Goal: Task Accomplishment & Management: Manage account settings

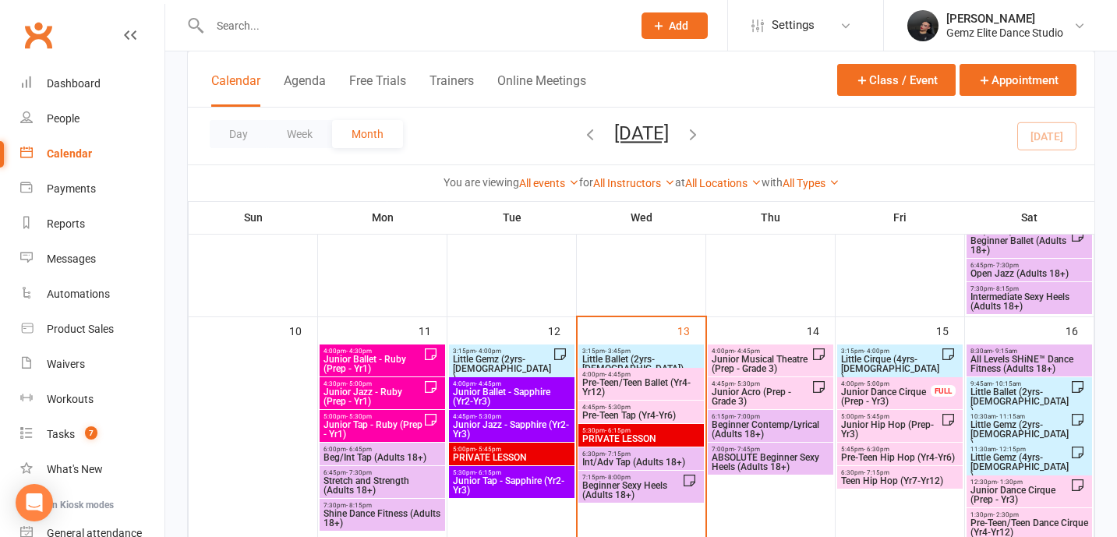
click at [599, 408] on span "4:45pm - 5:30pm" at bounding box center [640, 407] width 119 height 7
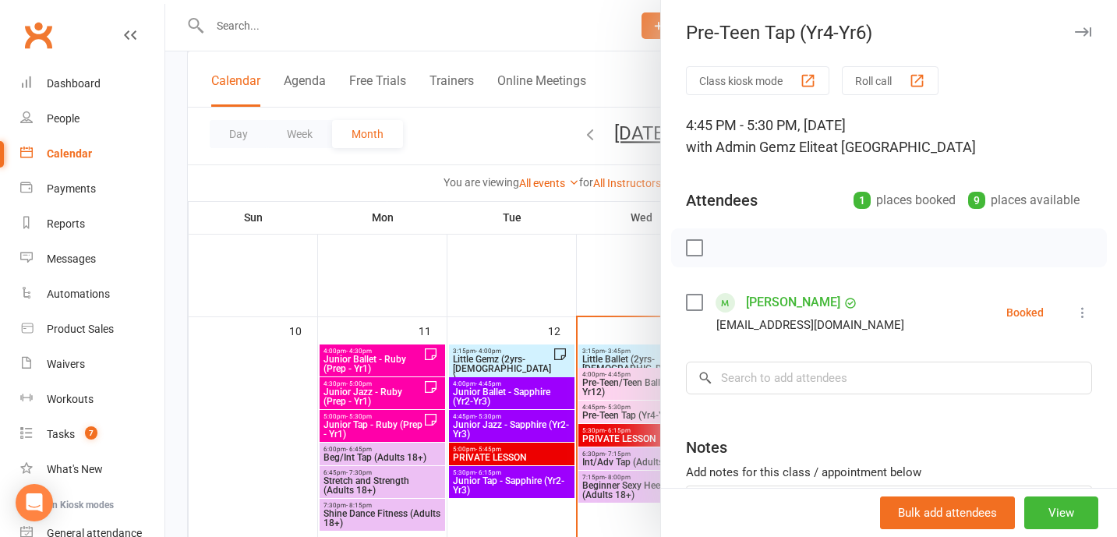
click at [1075, 313] on icon at bounding box center [1083, 313] width 16 height 16
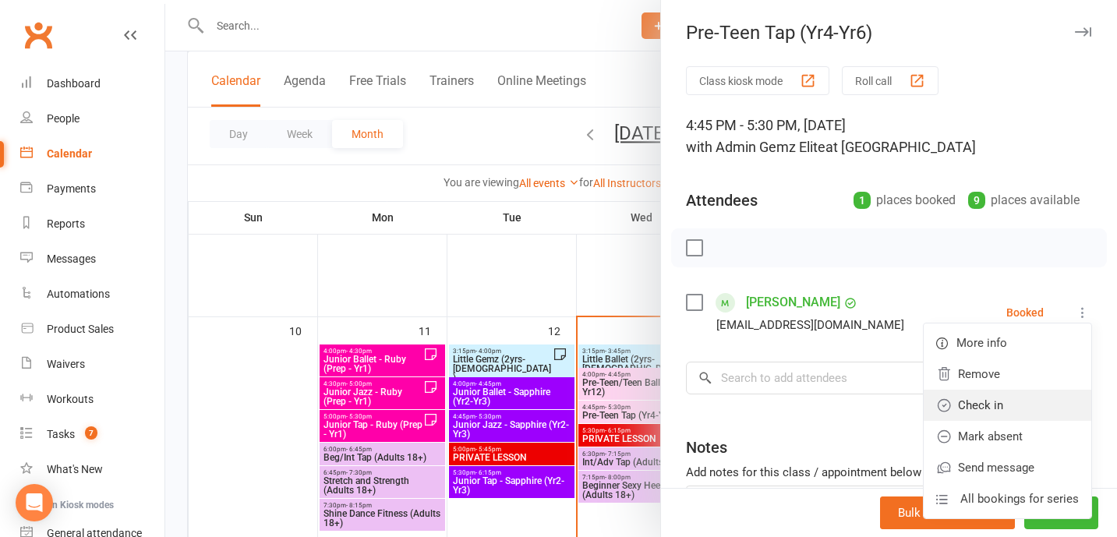
click at [1035, 408] on link "Check in" at bounding box center [1008, 405] width 168 height 31
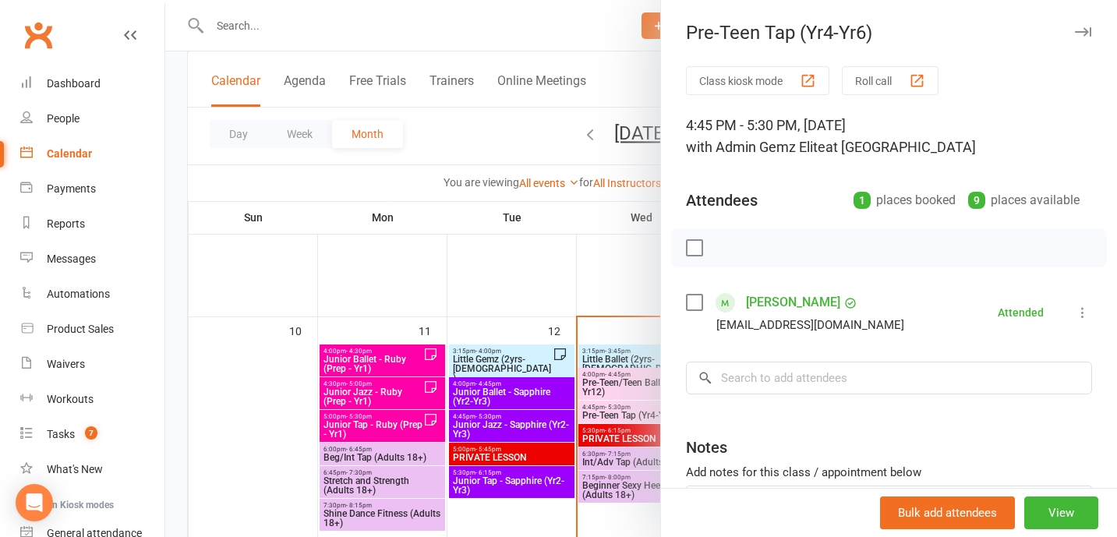
click at [652, 464] on div at bounding box center [641, 268] width 952 height 537
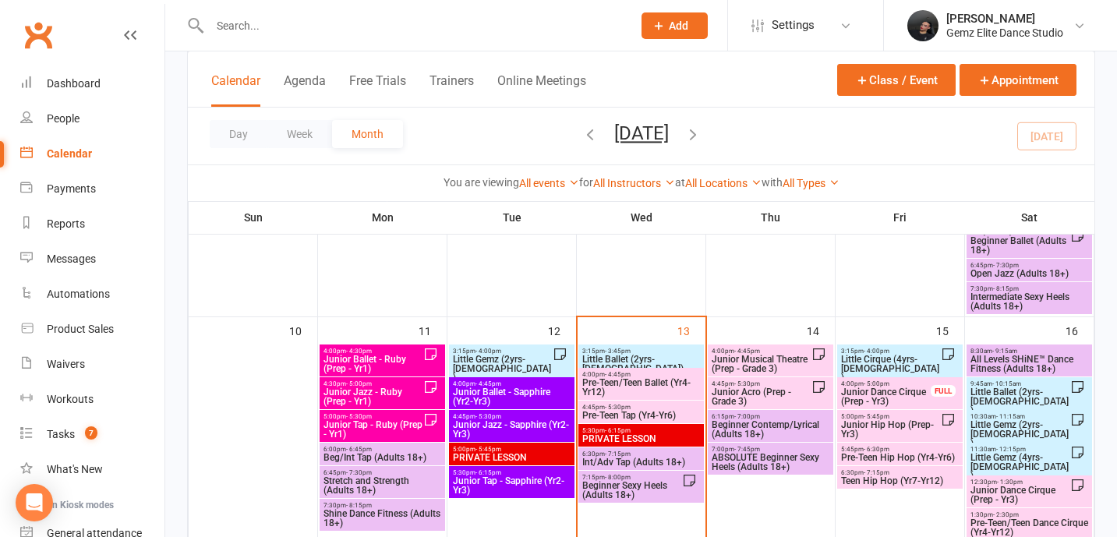
click at [644, 462] on span "Int/Adv Tap (Adults 18+)" at bounding box center [640, 462] width 119 height 9
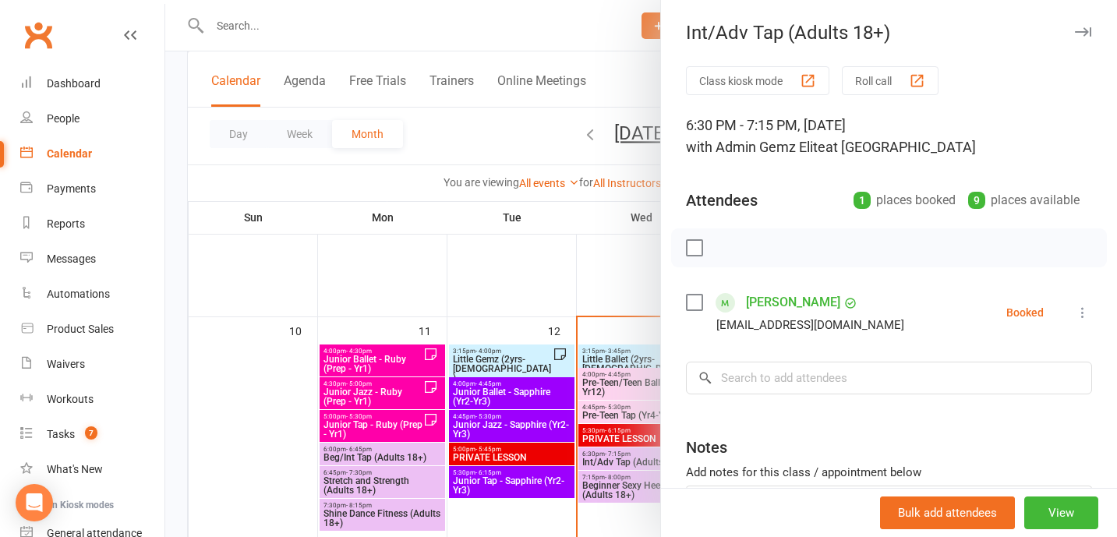
click at [514, 283] on div at bounding box center [641, 268] width 952 height 537
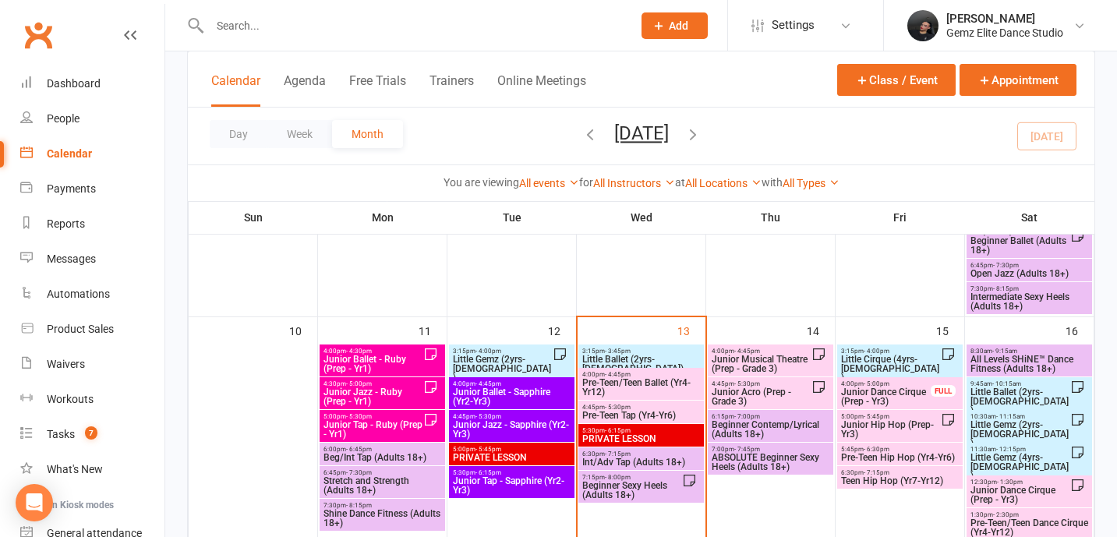
click at [619, 498] on span "Beginner Sexy Heels (Adults 18+)" at bounding box center [631, 490] width 101 height 19
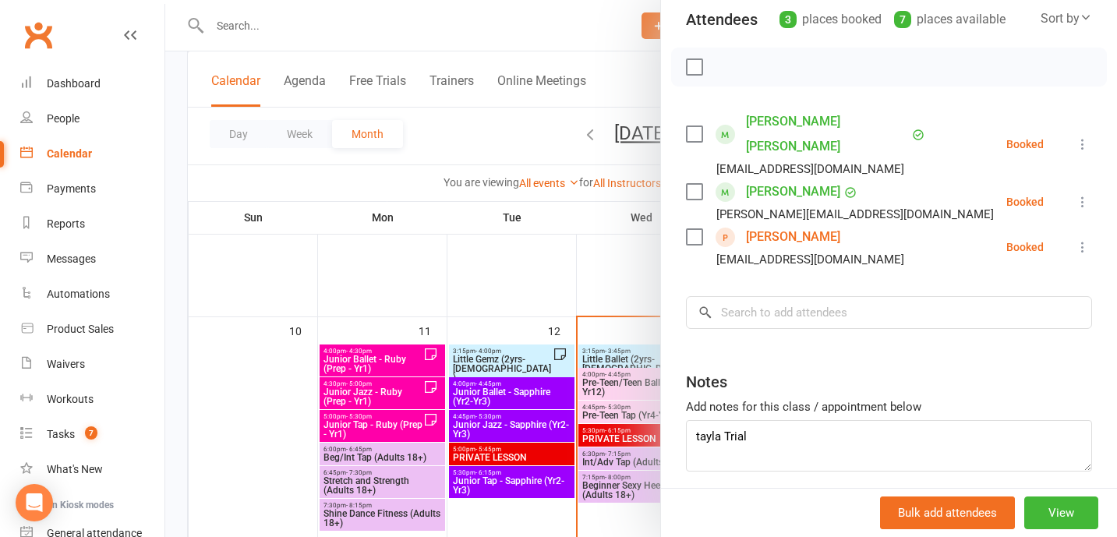
scroll to position [217, 0]
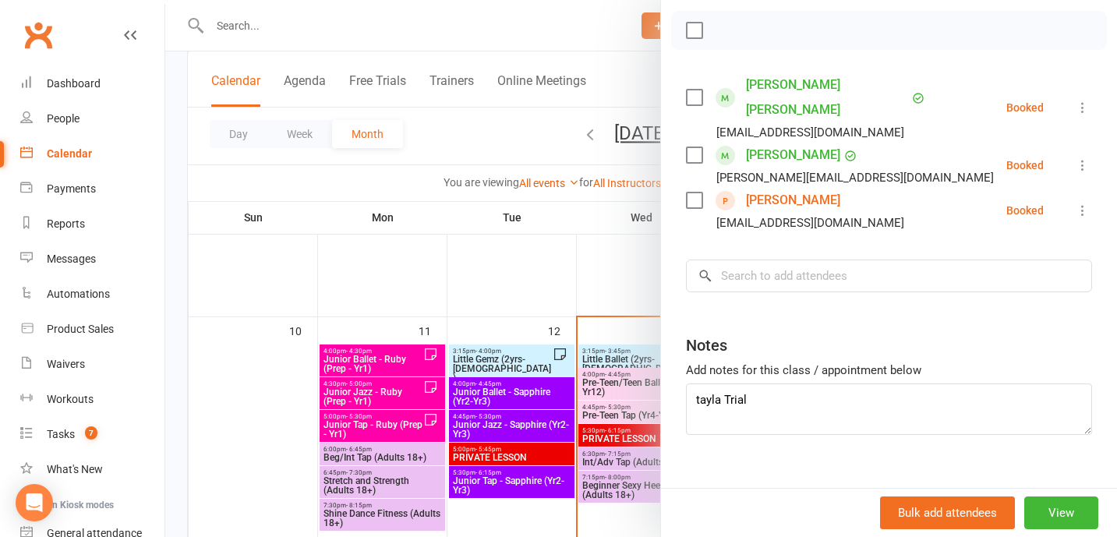
click at [638, 424] on div at bounding box center [641, 268] width 952 height 537
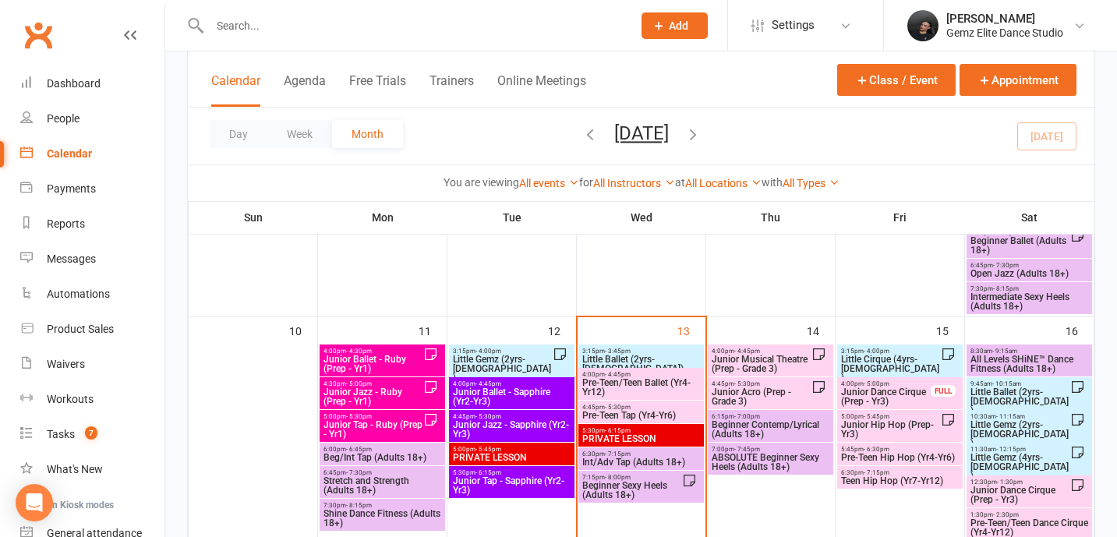
click at [650, 414] on span "Pre-Teen Tap (Yr4-Yr6)" at bounding box center [640, 415] width 119 height 9
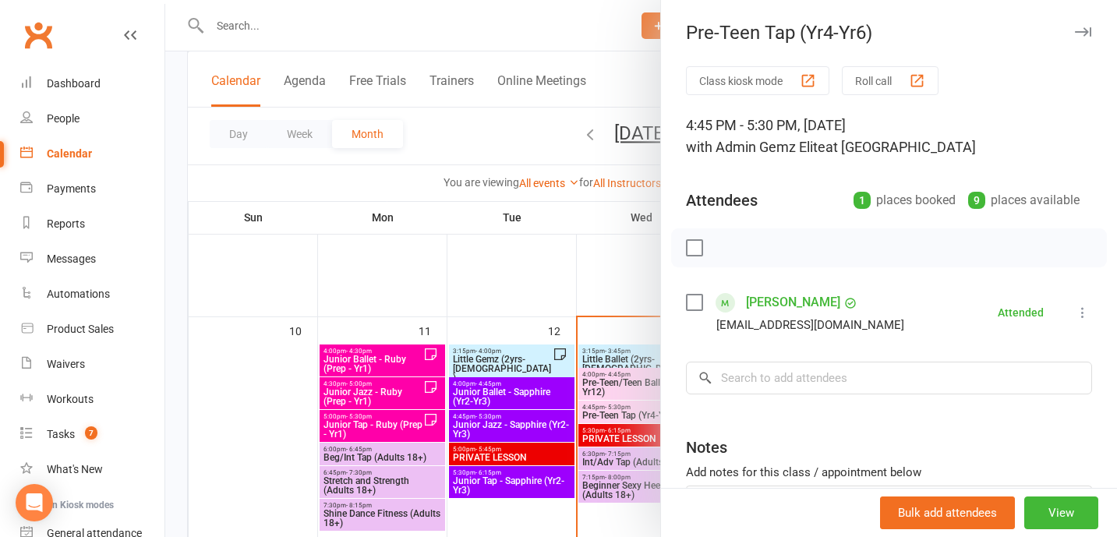
click at [482, 336] on div at bounding box center [641, 268] width 952 height 537
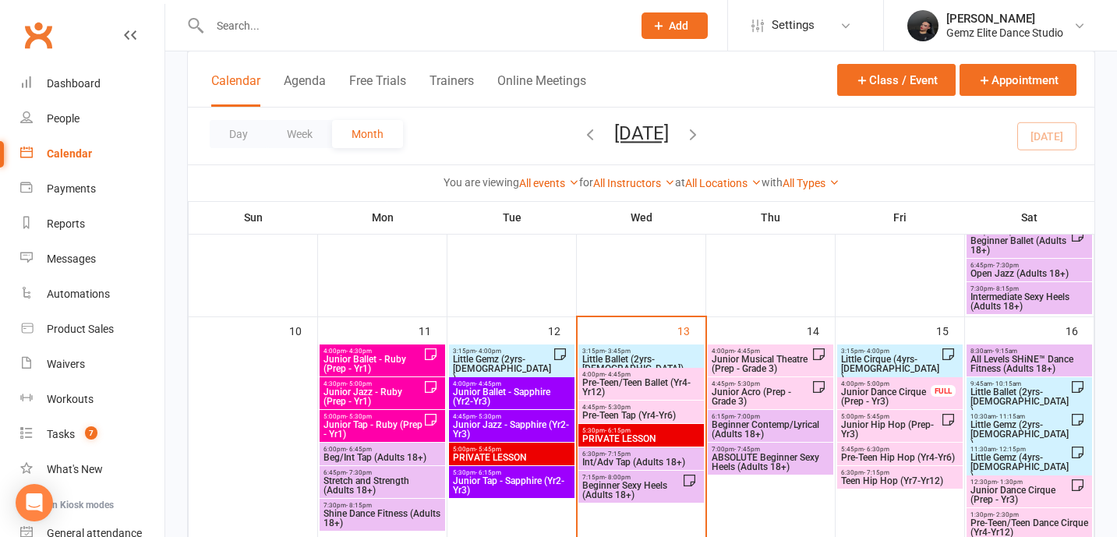
click at [620, 380] on span "Pre-Teen/Teen Ballet (Yr4-Yr12)" at bounding box center [640, 387] width 119 height 19
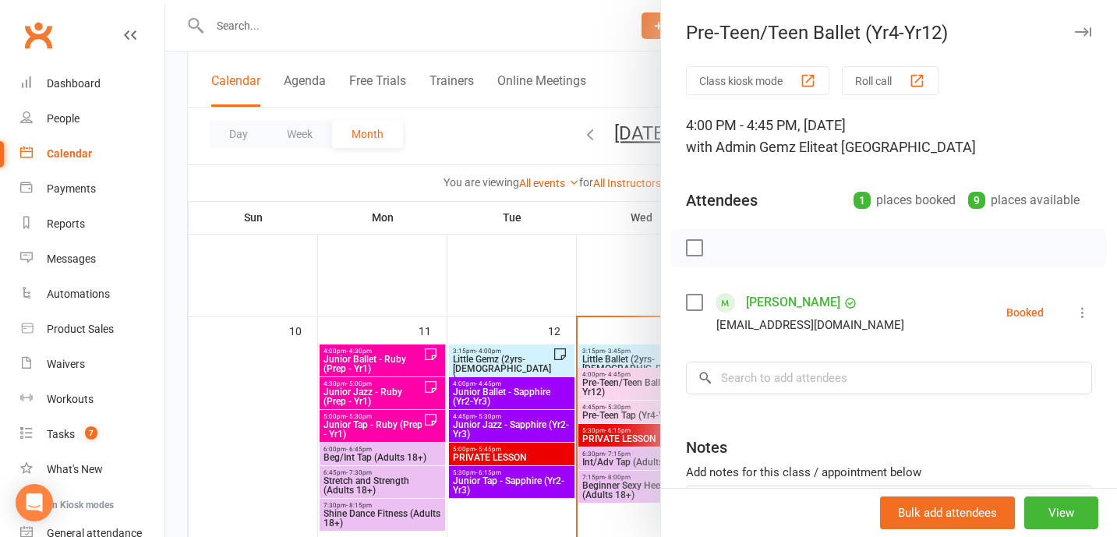
click at [1084, 313] on icon at bounding box center [1083, 313] width 16 height 16
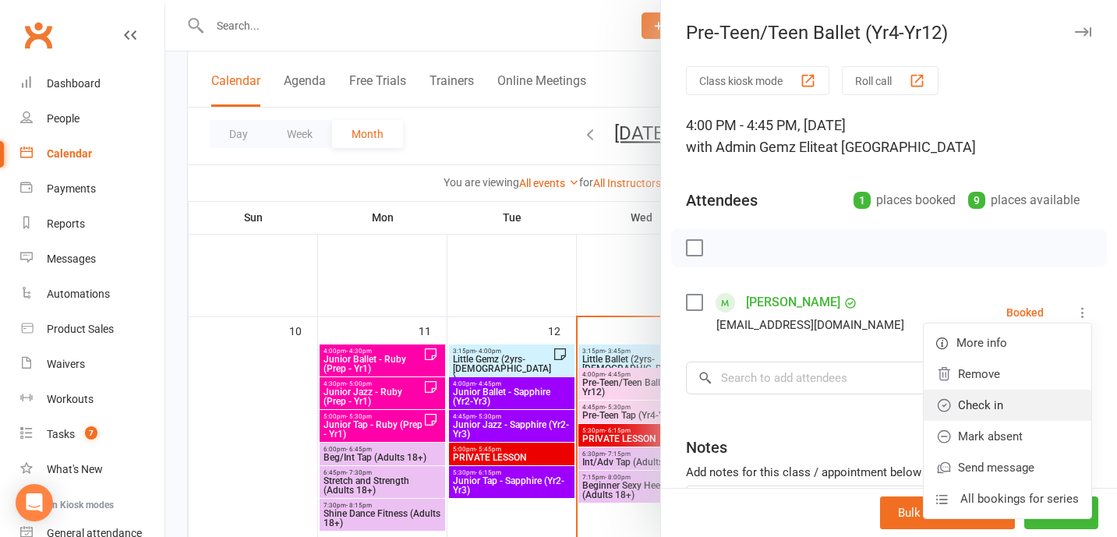
click at [1042, 419] on link "Check in" at bounding box center [1008, 405] width 168 height 31
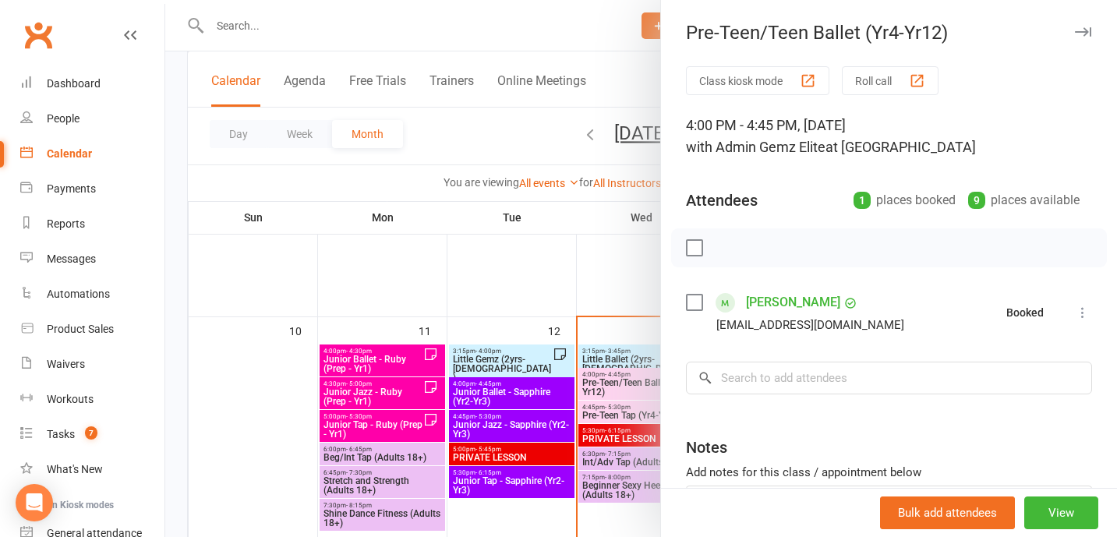
click at [578, 286] on div at bounding box center [641, 268] width 952 height 537
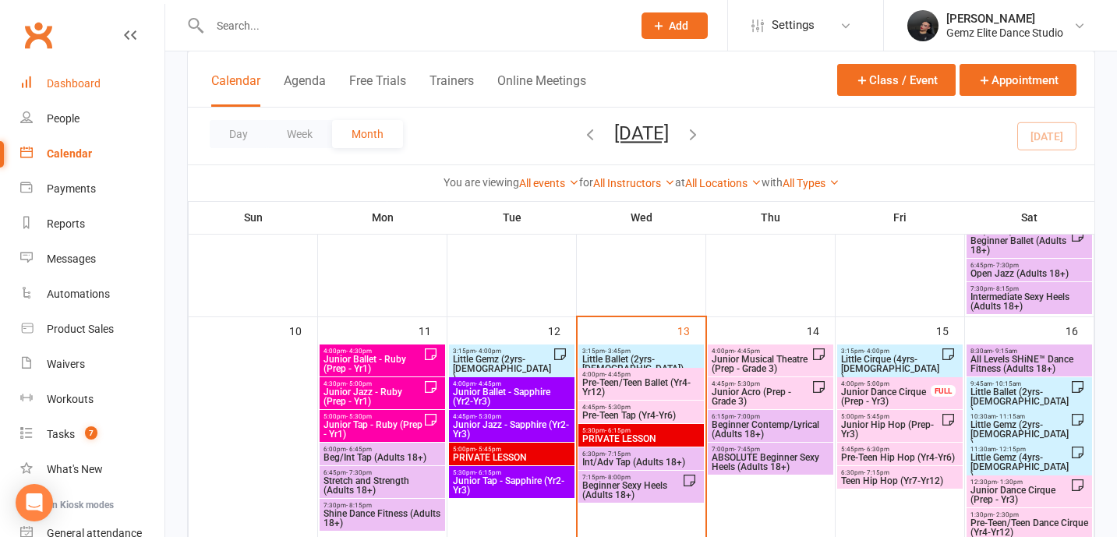
click at [94, 75] on link "Dashboard" at bounding box center [92, 83] width 144 height 35
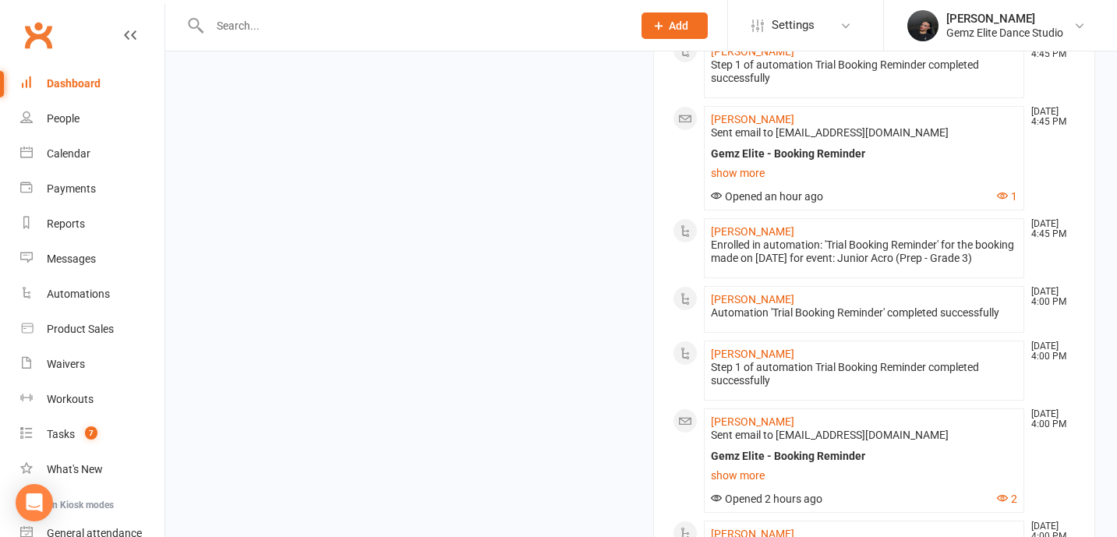
scroll to position [1816, 0]
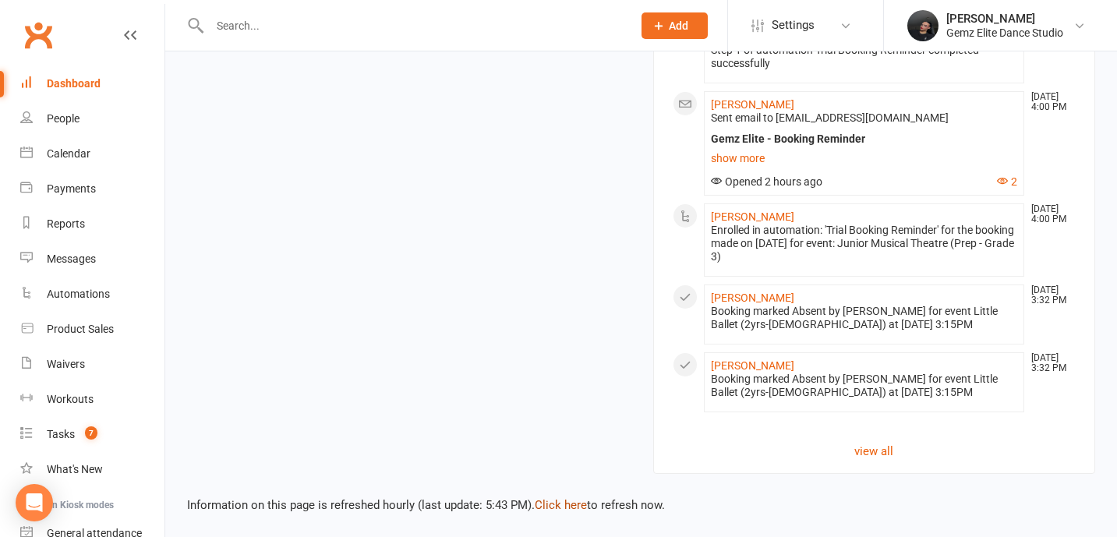
click at [550, 510] on link "Click here" at bounding box center [561, 505] width 52 height 14
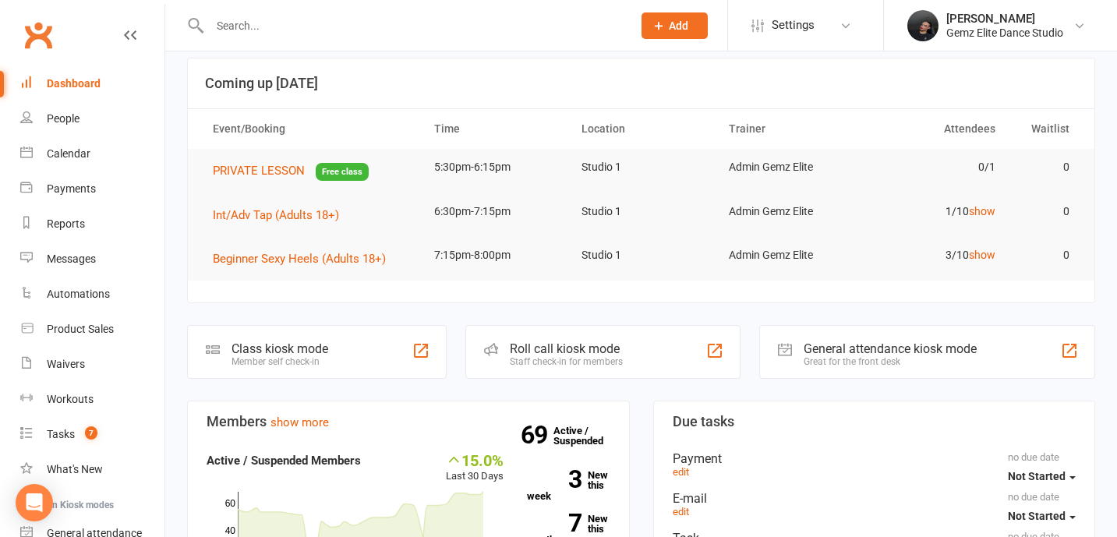
scroll to position [0, 0]
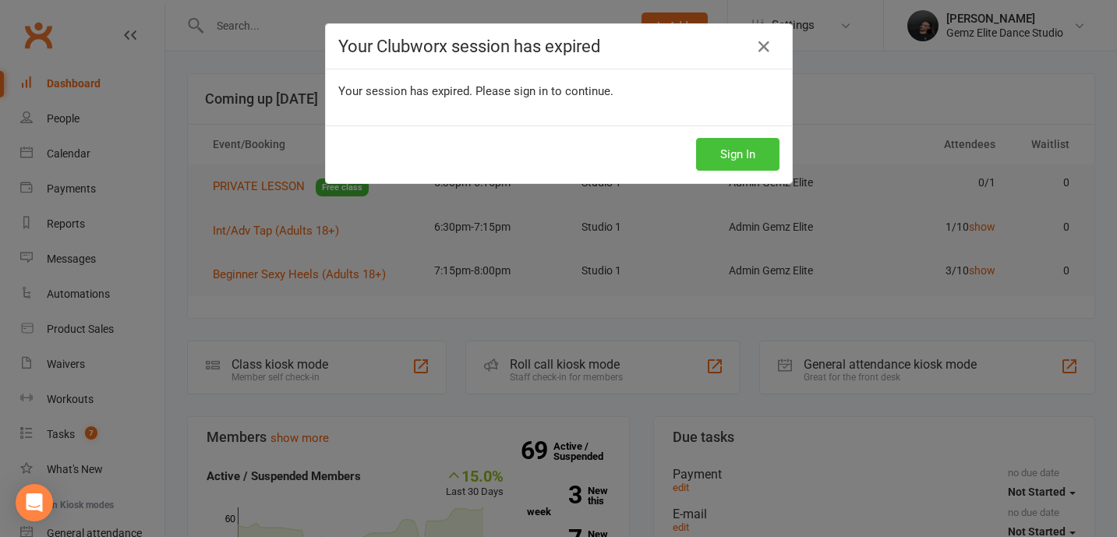
click at [740, 157] on button "Sign In" at bounding box center [737, 154] width 83 height 33
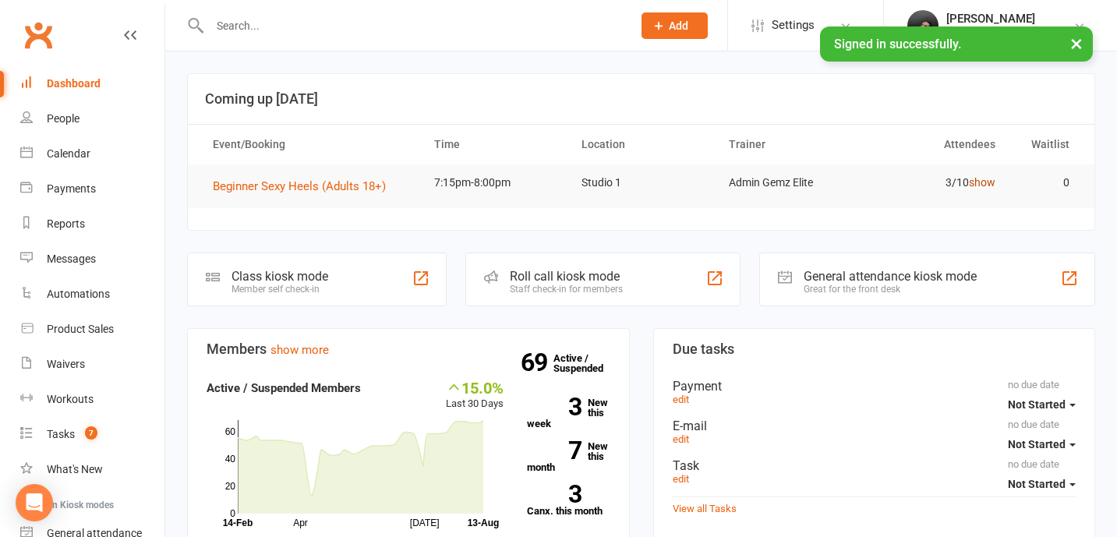
click at [991, 187] on link "show" at bounding box center [982, 182] width 27 height 12
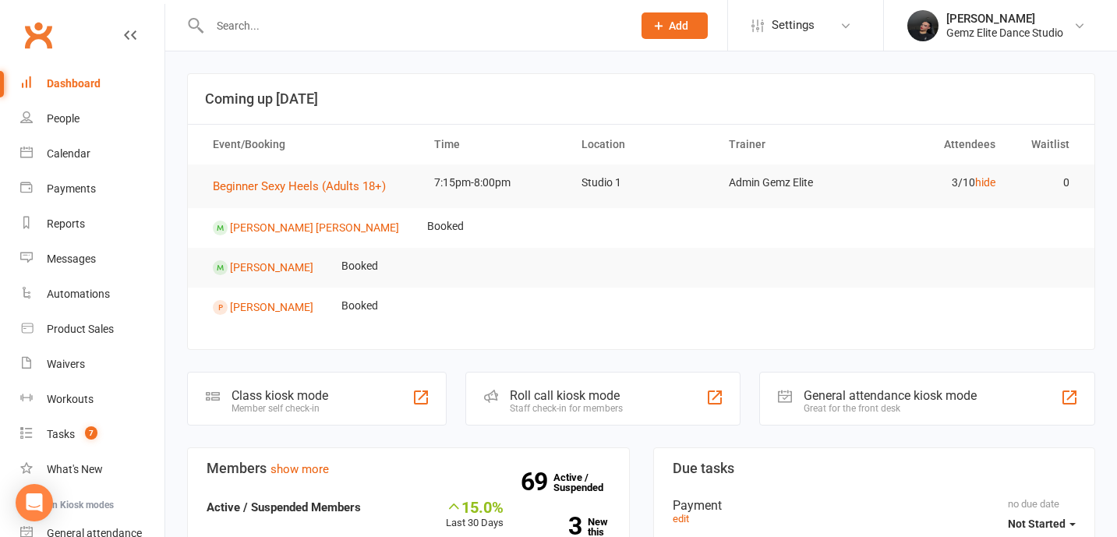
click at [80, 91] on link "Dashboard" at bounding box center [92, 83] width 144 height 35
